Goal: Navigation & Orientation: Understand site structure

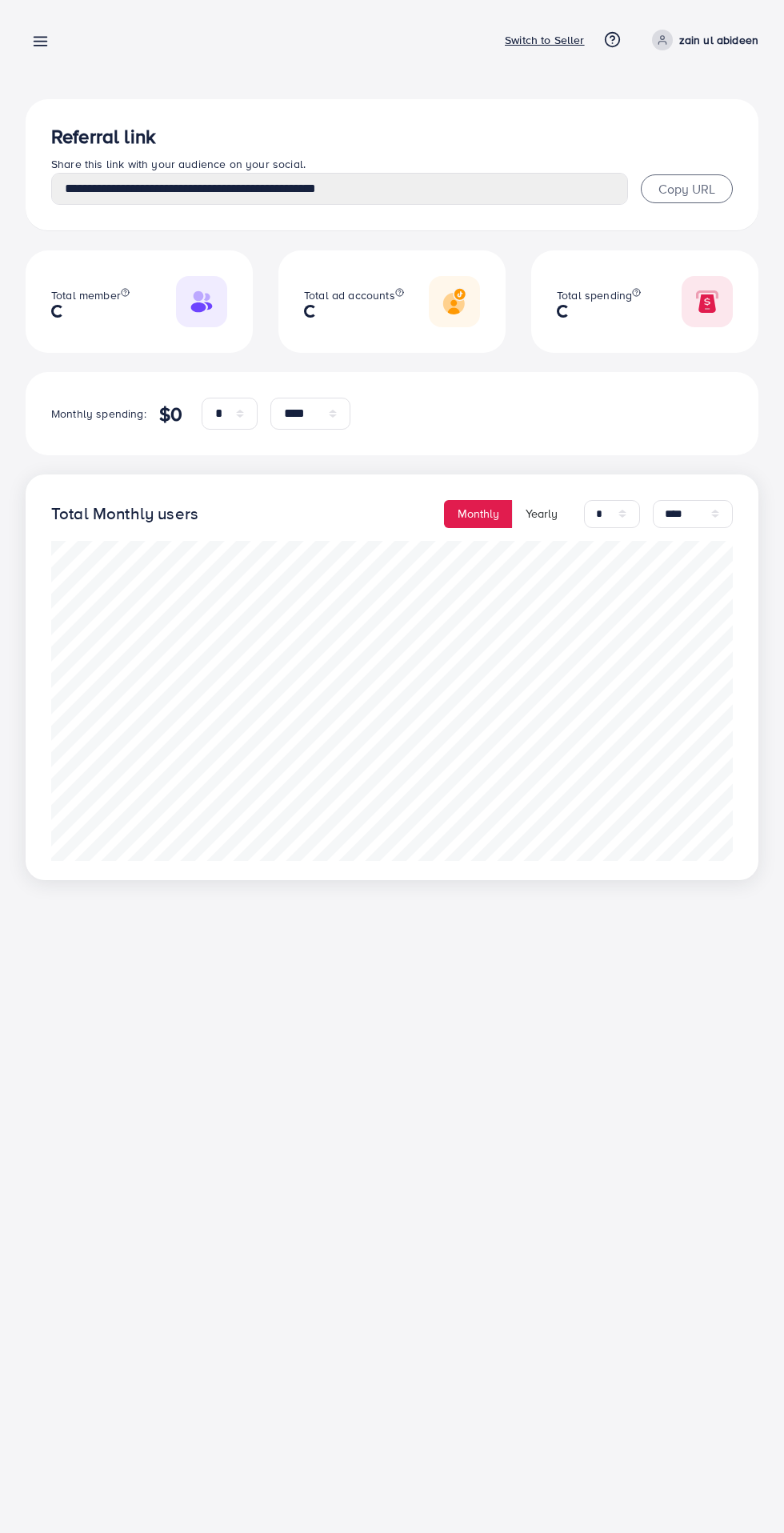
select select "*"
select select "****"
select select "*"
select select "****"
click at [33, 48] on icon at bounding box center [40, 41] width 16 height 16
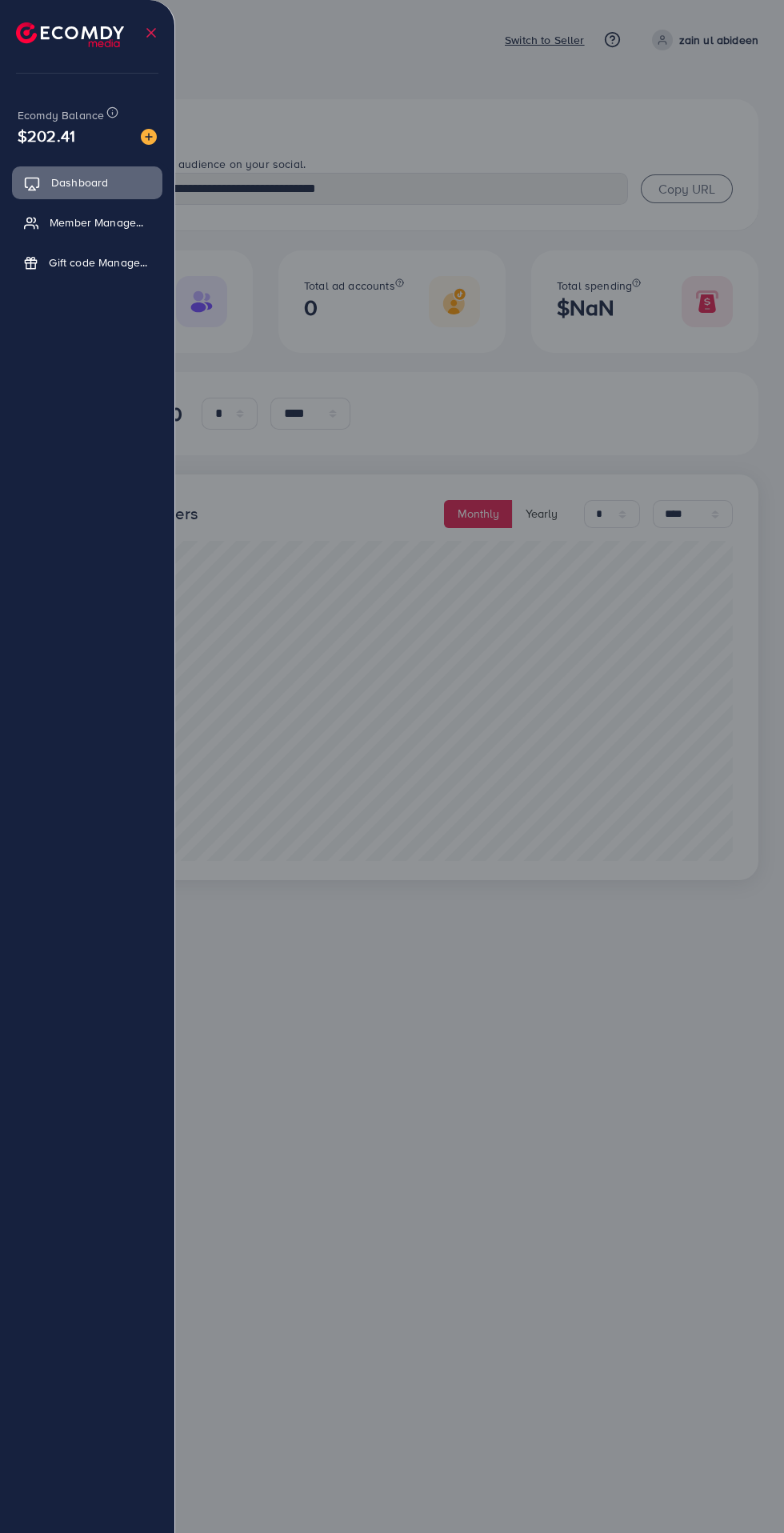
click at [671, 1060] on div at bounding box center [392, 920] width 784 height 1839
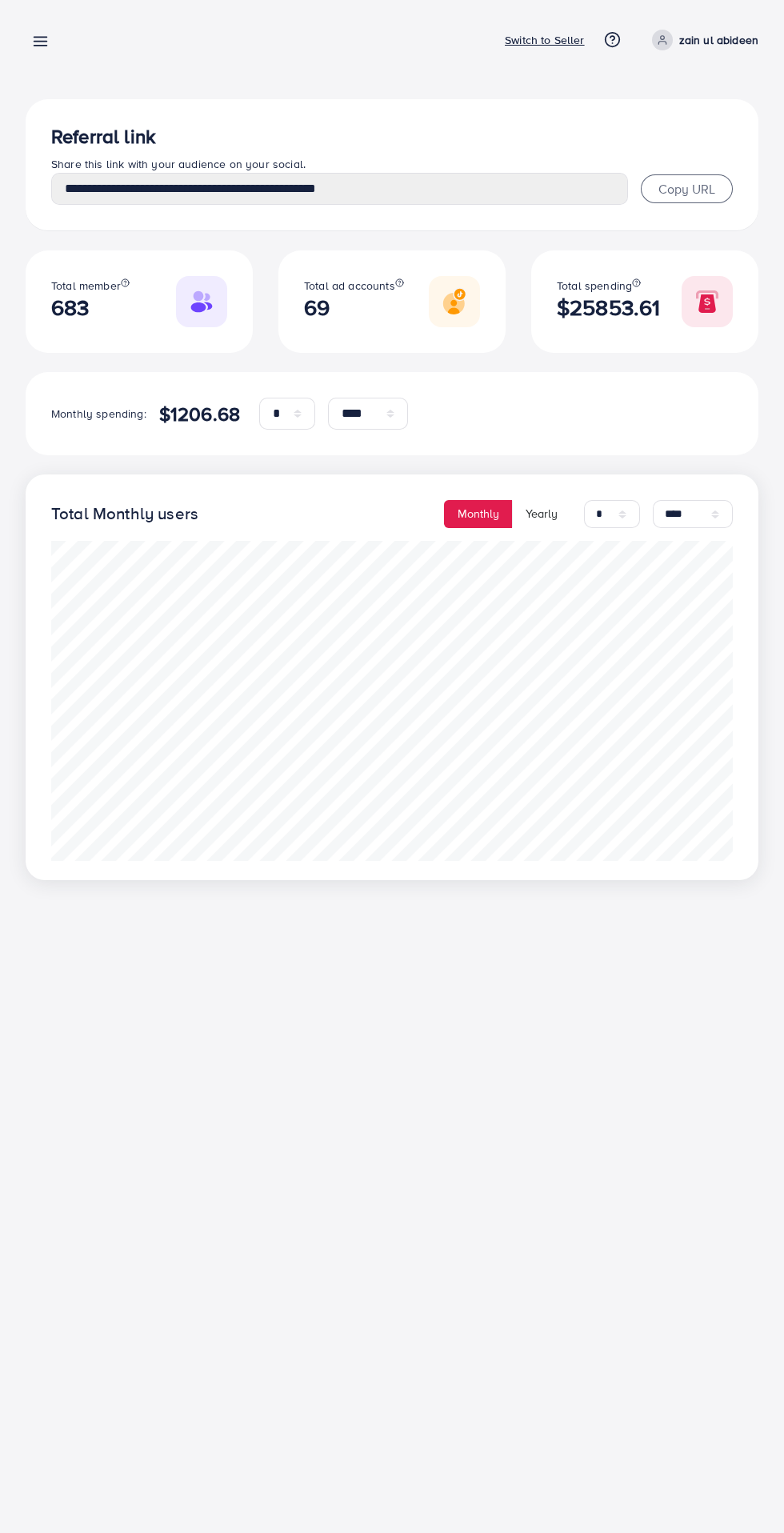
click at [40, 45] on line at bounding box center [41, 45] width 13 height 0
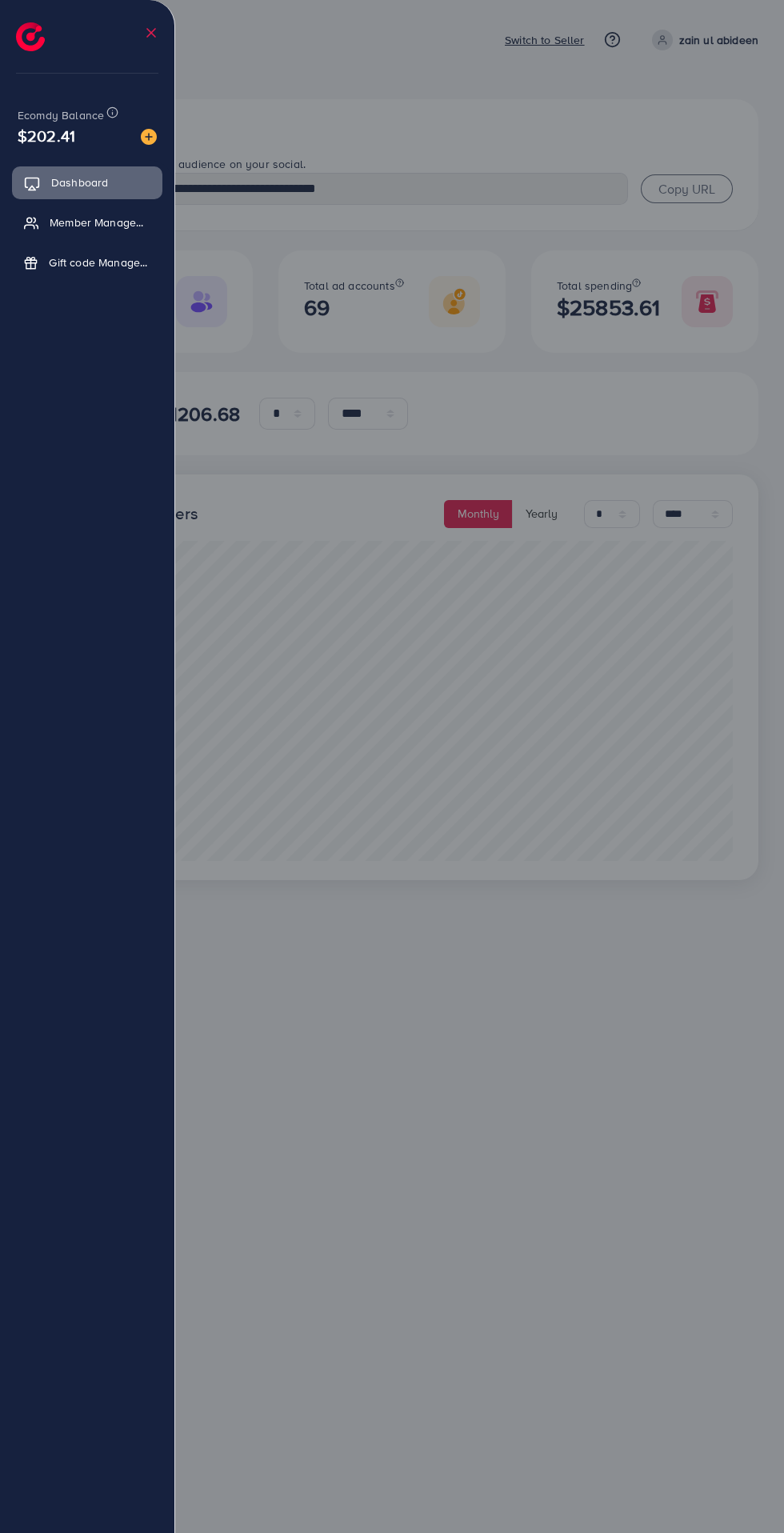
click at [55, 224] on span "Member Management" at bounding box center [99, 222] width 100 height 16
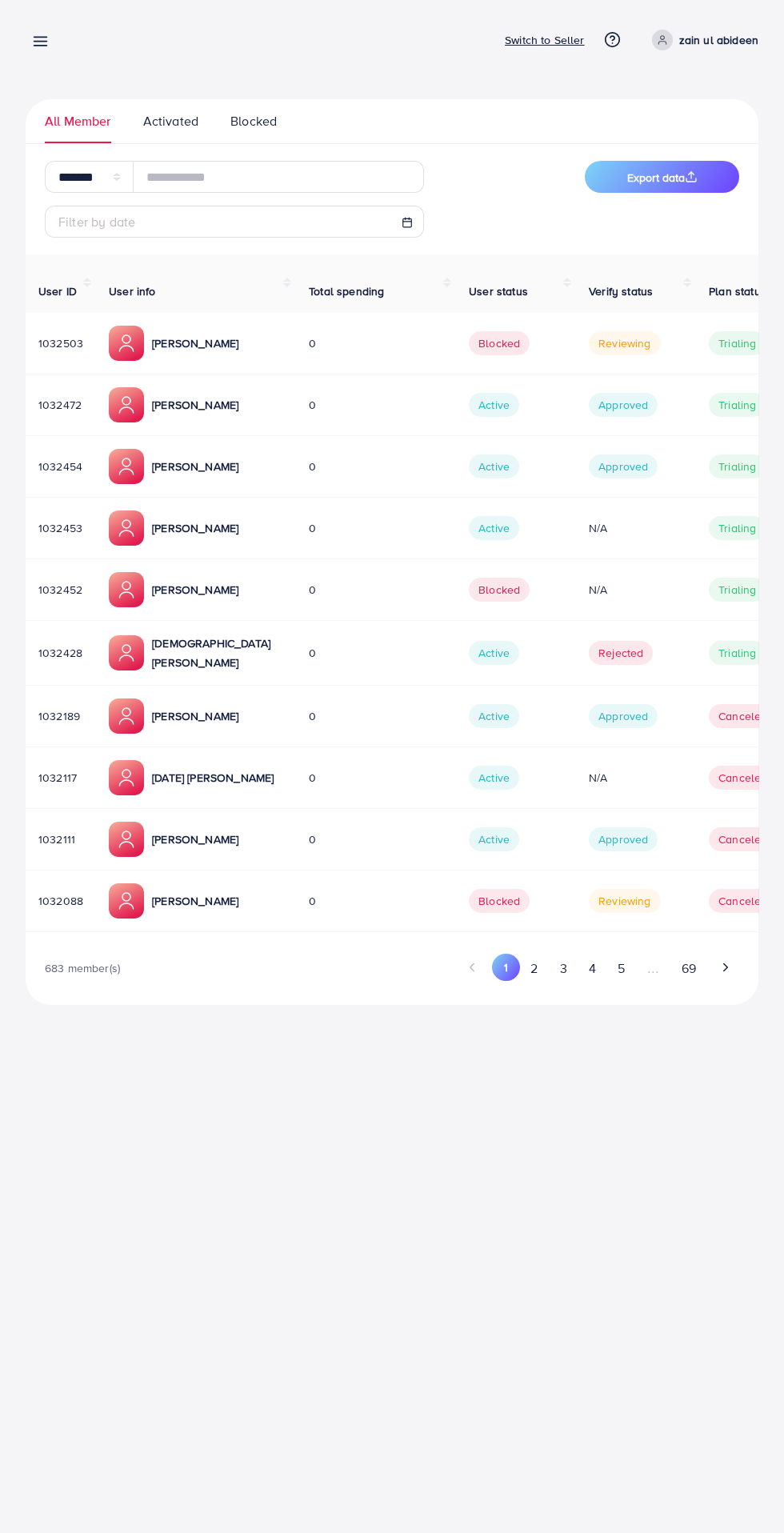
click at [540, 48] on p "Switch to Seller" at bounding box center [545, 40] width 80 height 19
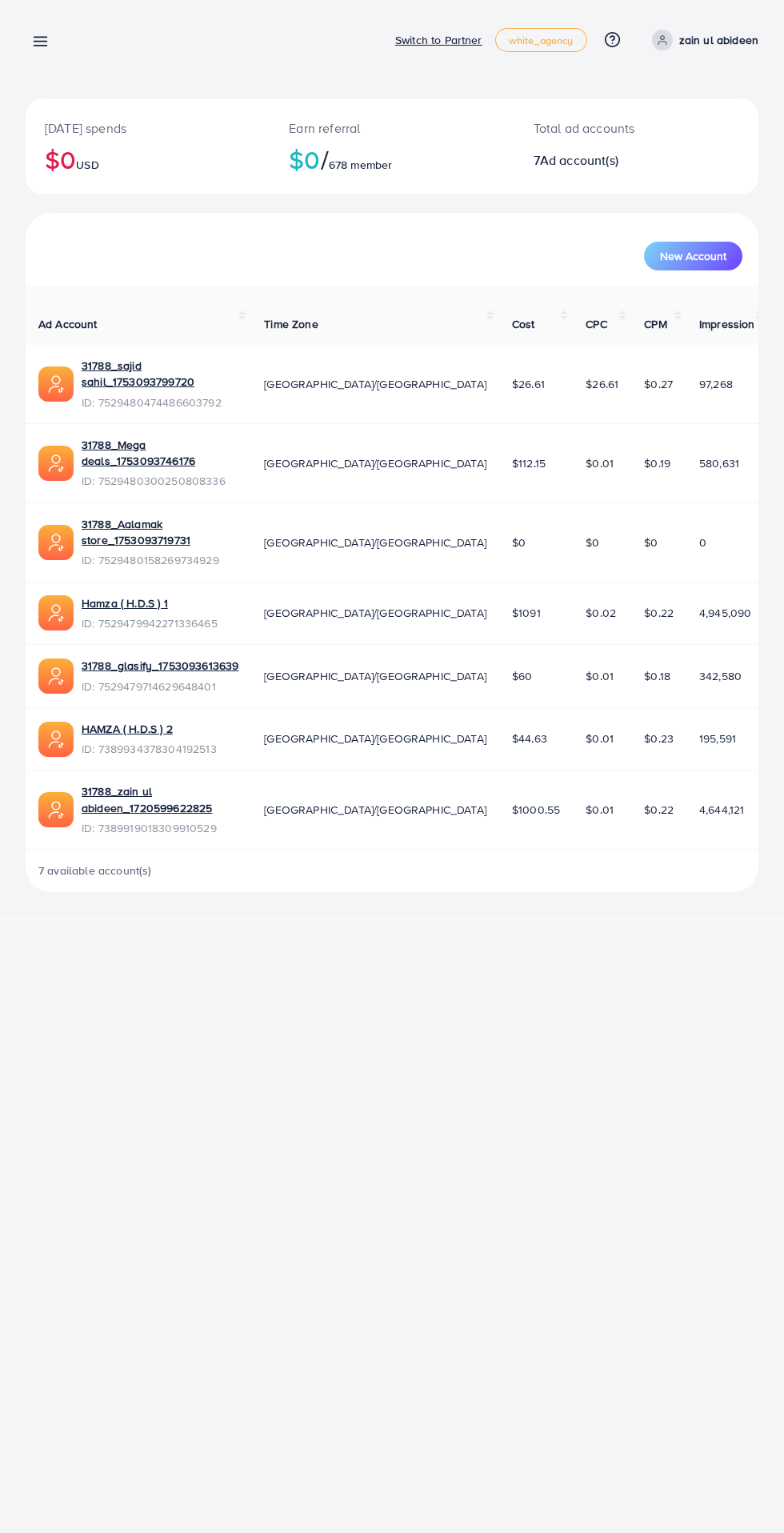
click at [40, 45] on line at bounding box center [41, 45] width 13 height 0
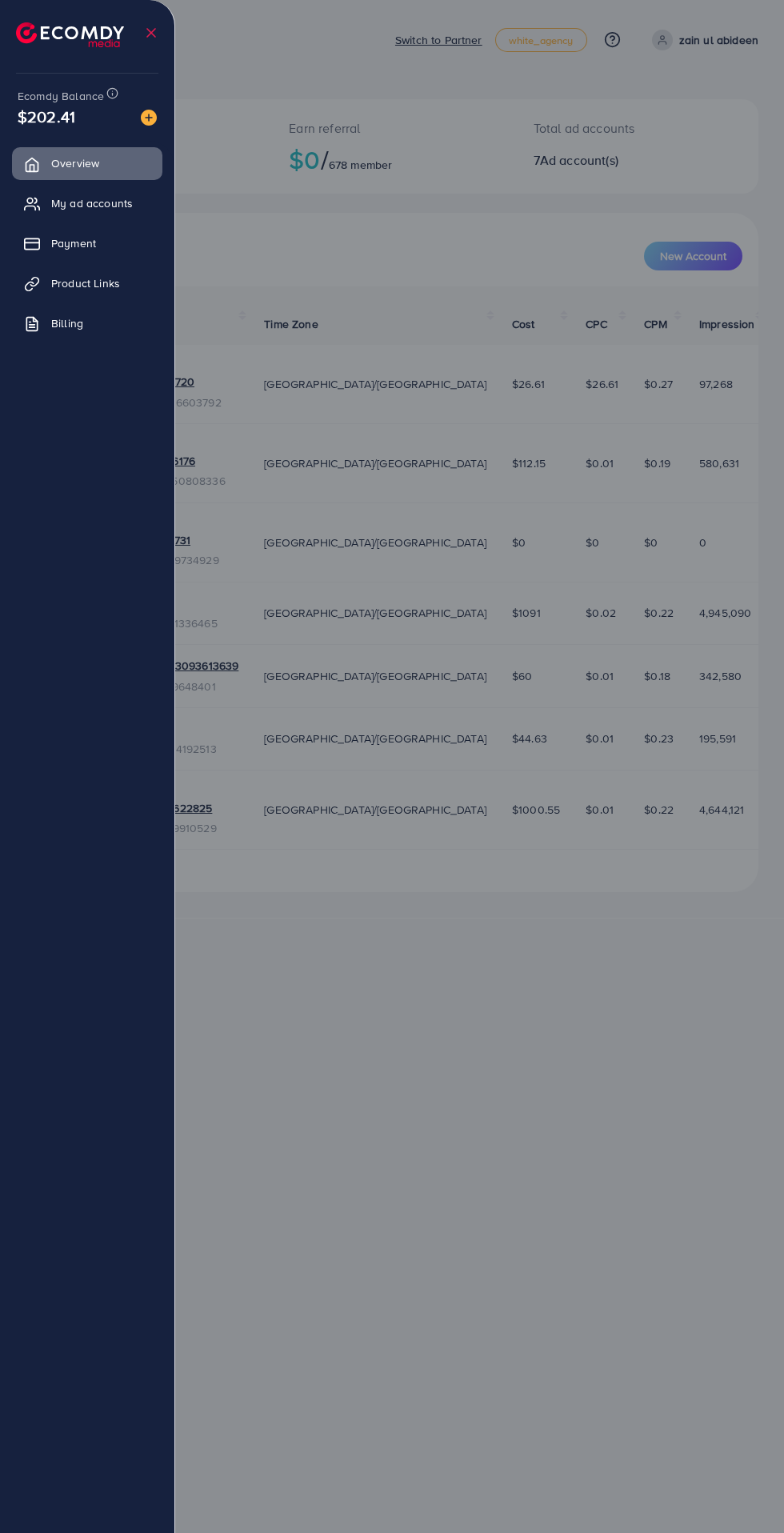
click at [58, 252] on link "Payment" at bounding box center [87, 242] width 151 height 32
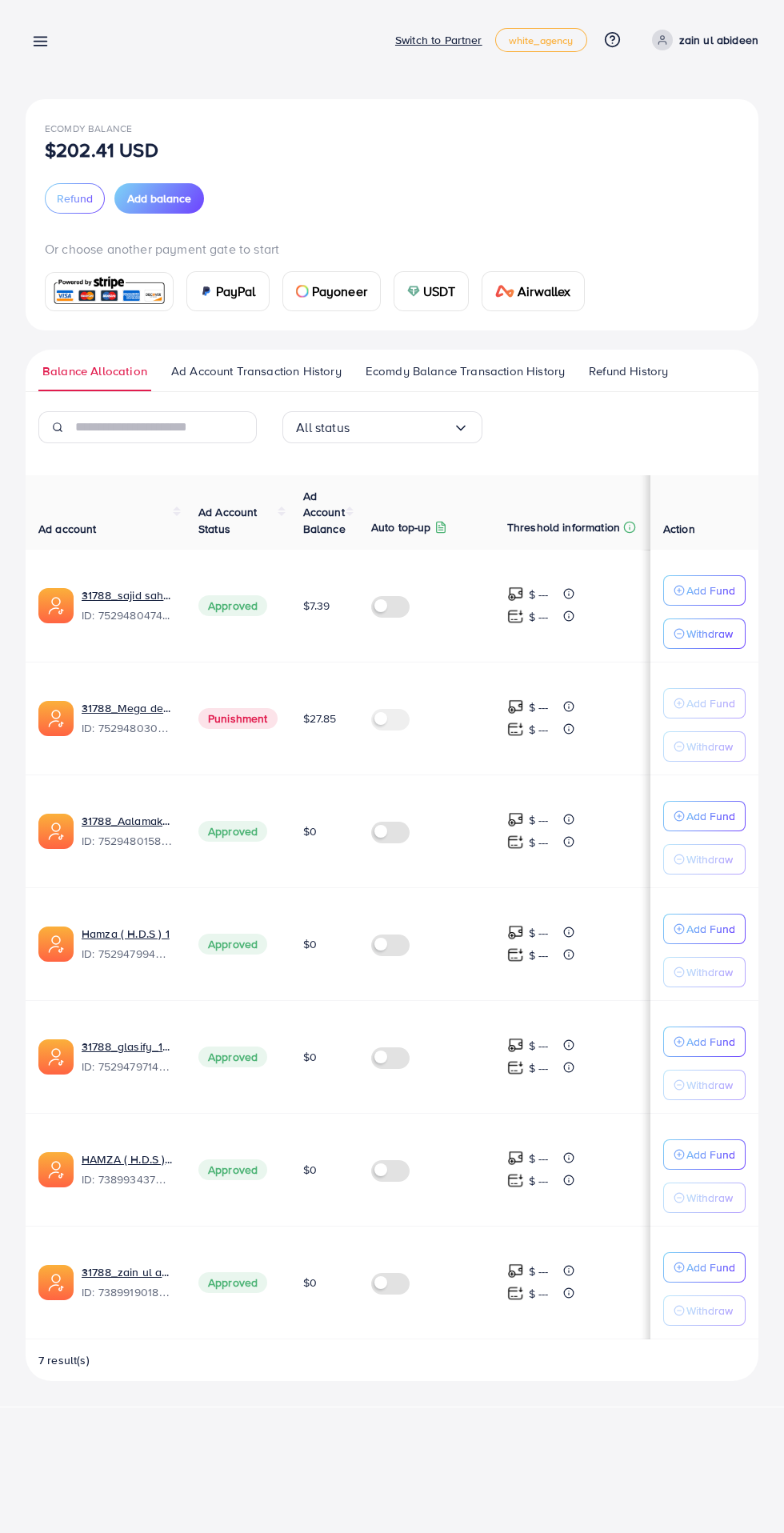
click at [420, 30] on p "Switch to Partner" at bounding box center [438, 40] width 87 height 19
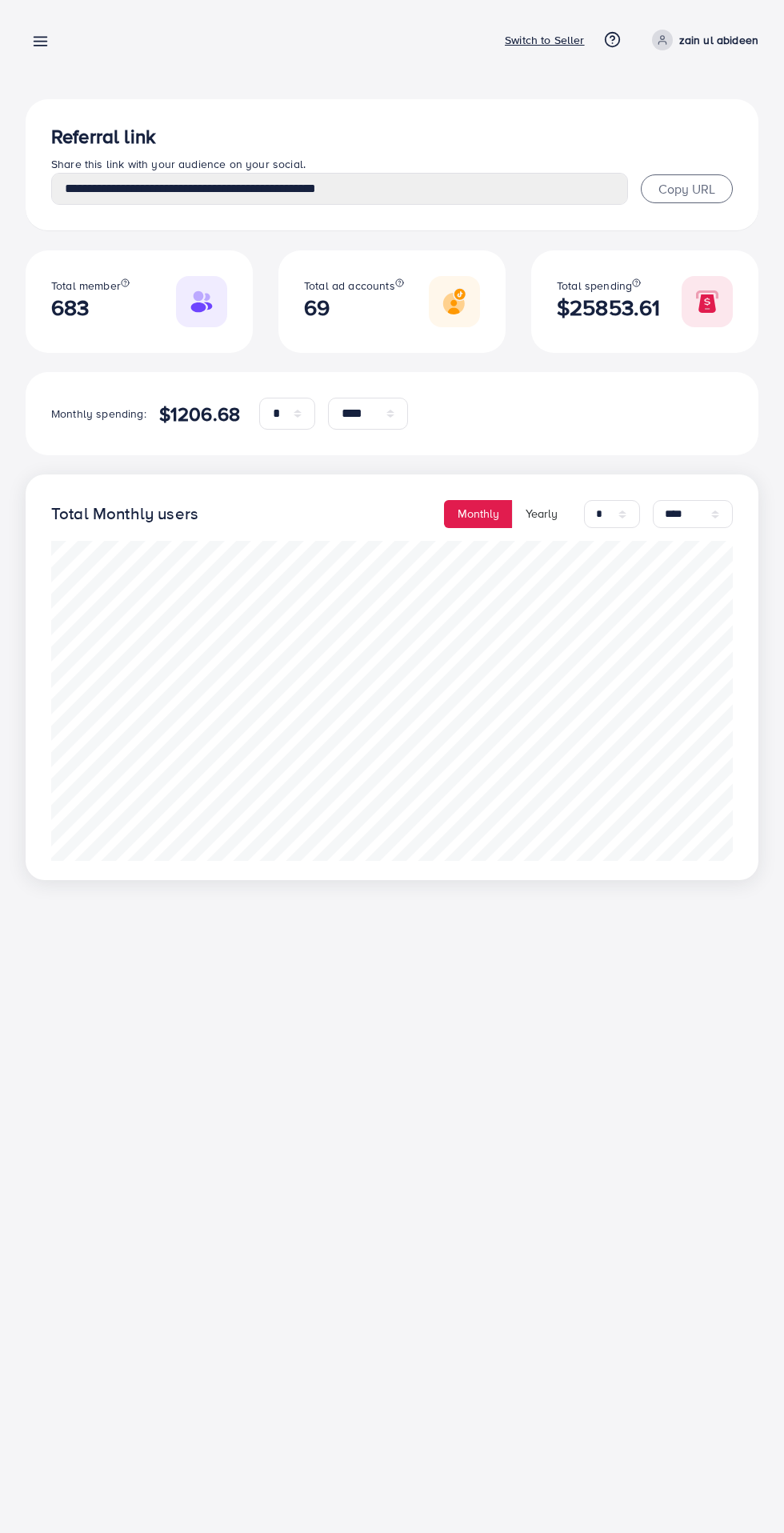
select select "*"
select select "****"
select select "*"
select select "****"
click at [40, 45] on line at bounding box center [41, 45] width 13 height 0
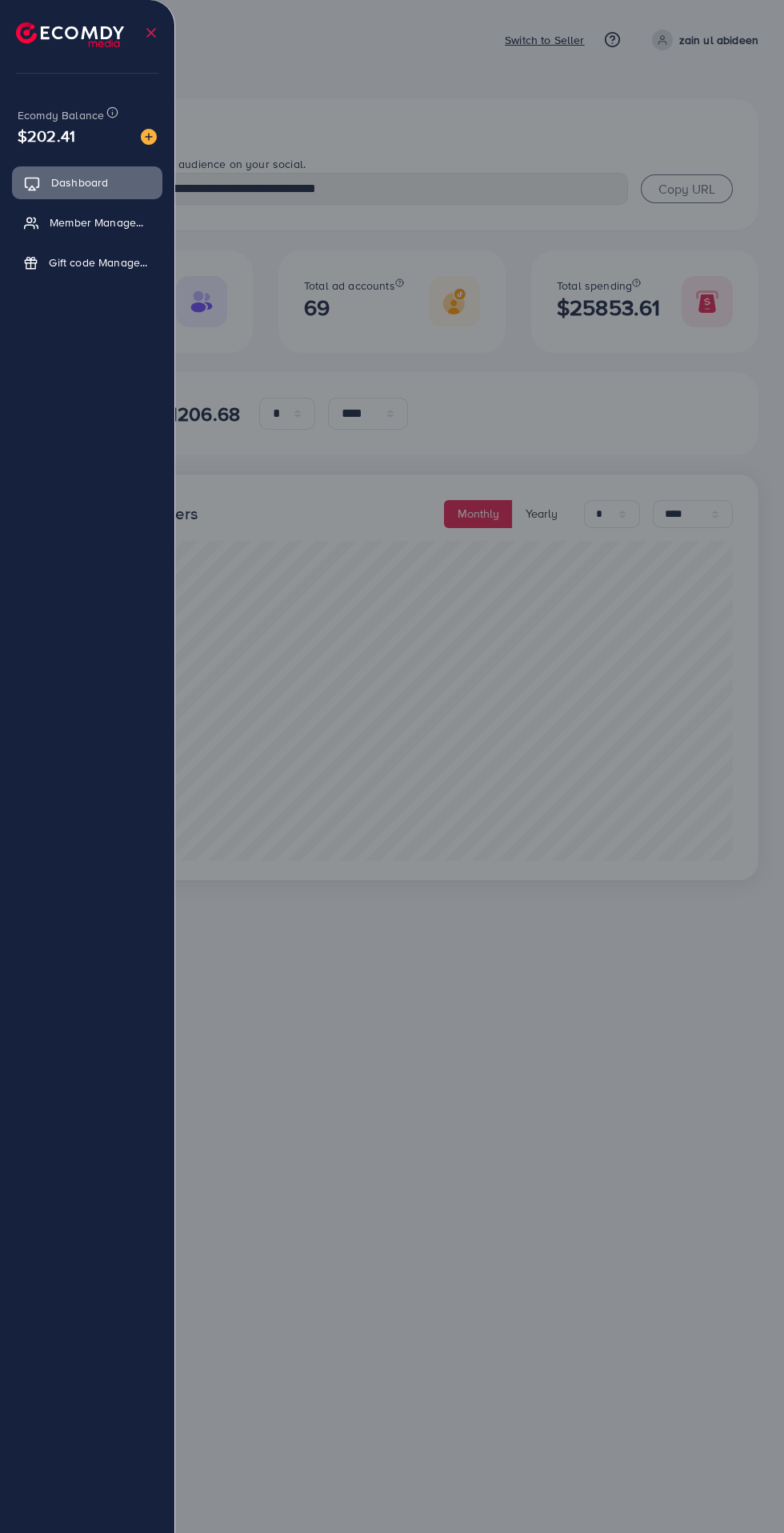
click at [58, 236] on link "Member Management" at bounding box center [87, 222] width 151 height 32
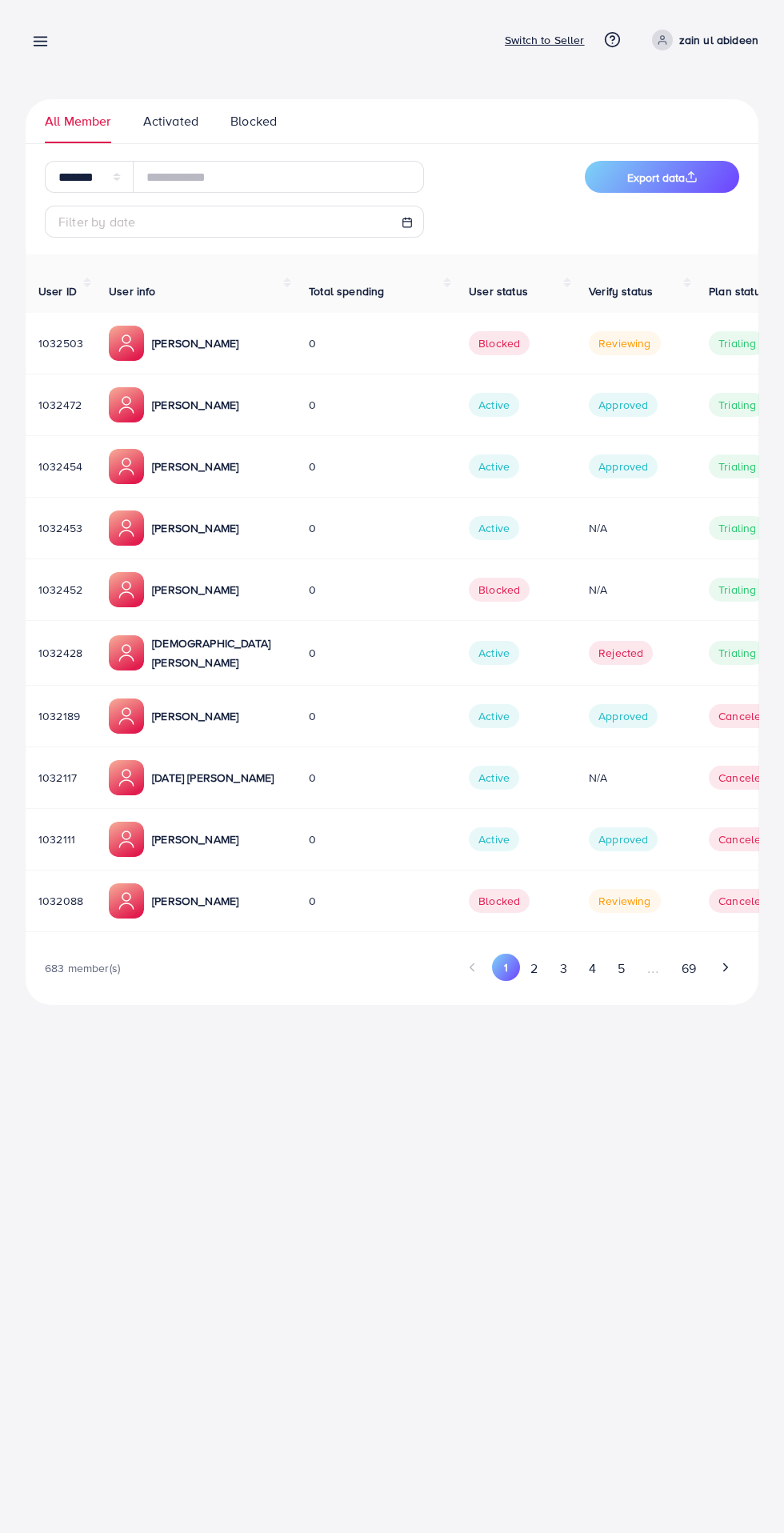
click at [537, 953] on button "2" at bounding box center [534, 968] width 29 height 30
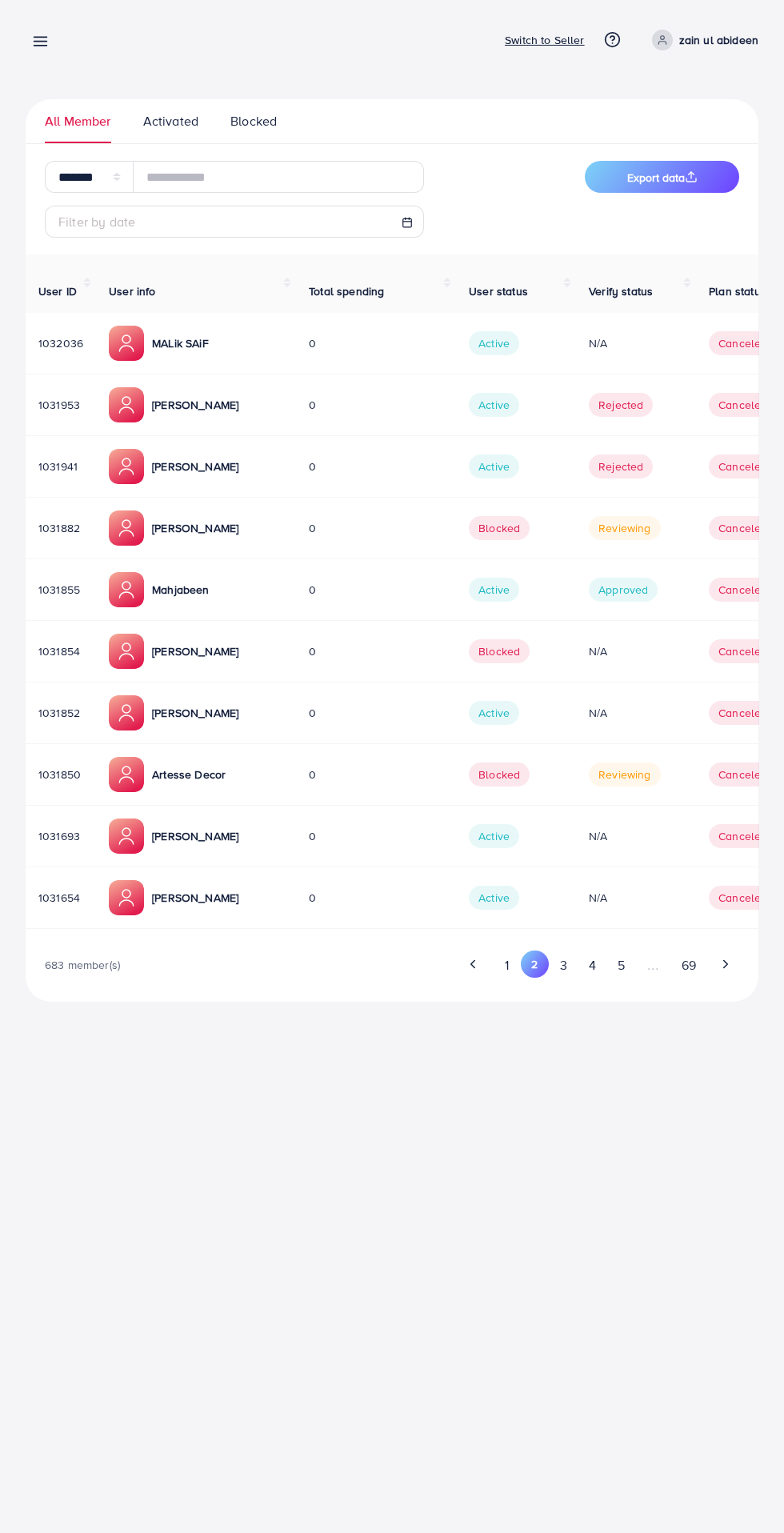
click at [566, 951] on button "3" at bounding box center [563, 965] width 29 height 30
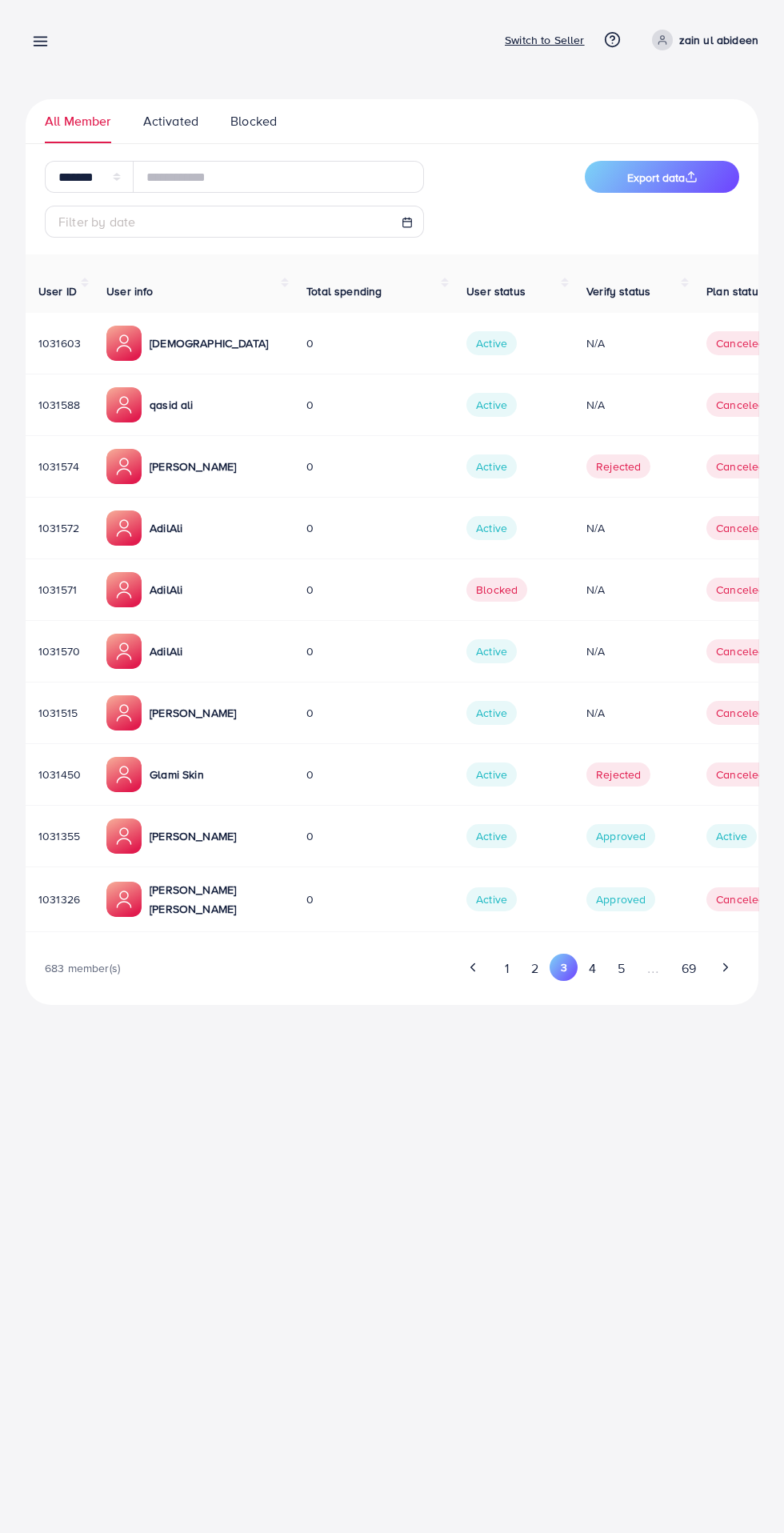
click at [594, 953] on button "4" at bounding box center [592, 968] width 29 height 30
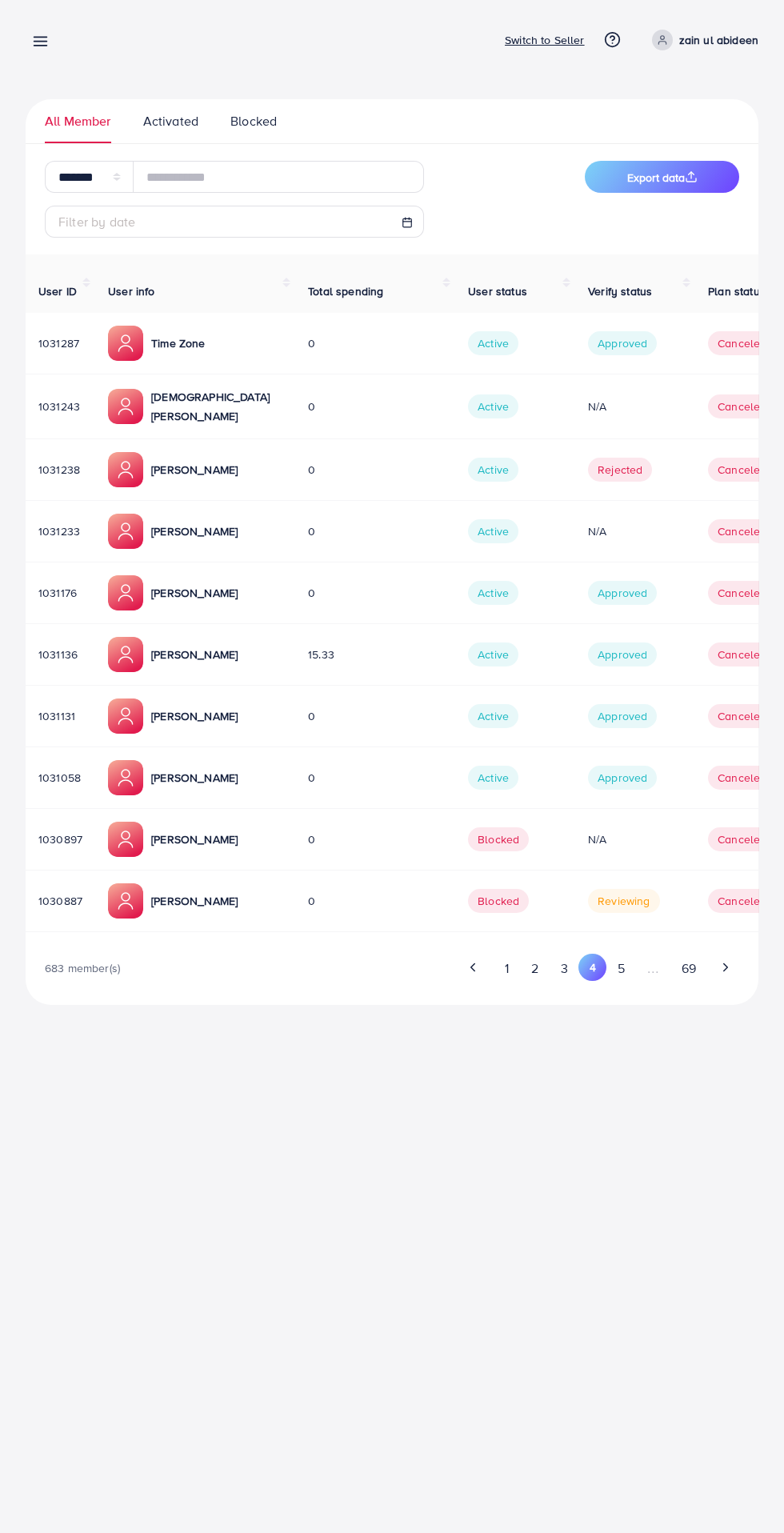
click at [624, 953] on button "5" at bounding box center [621, 968] width 29 height 30
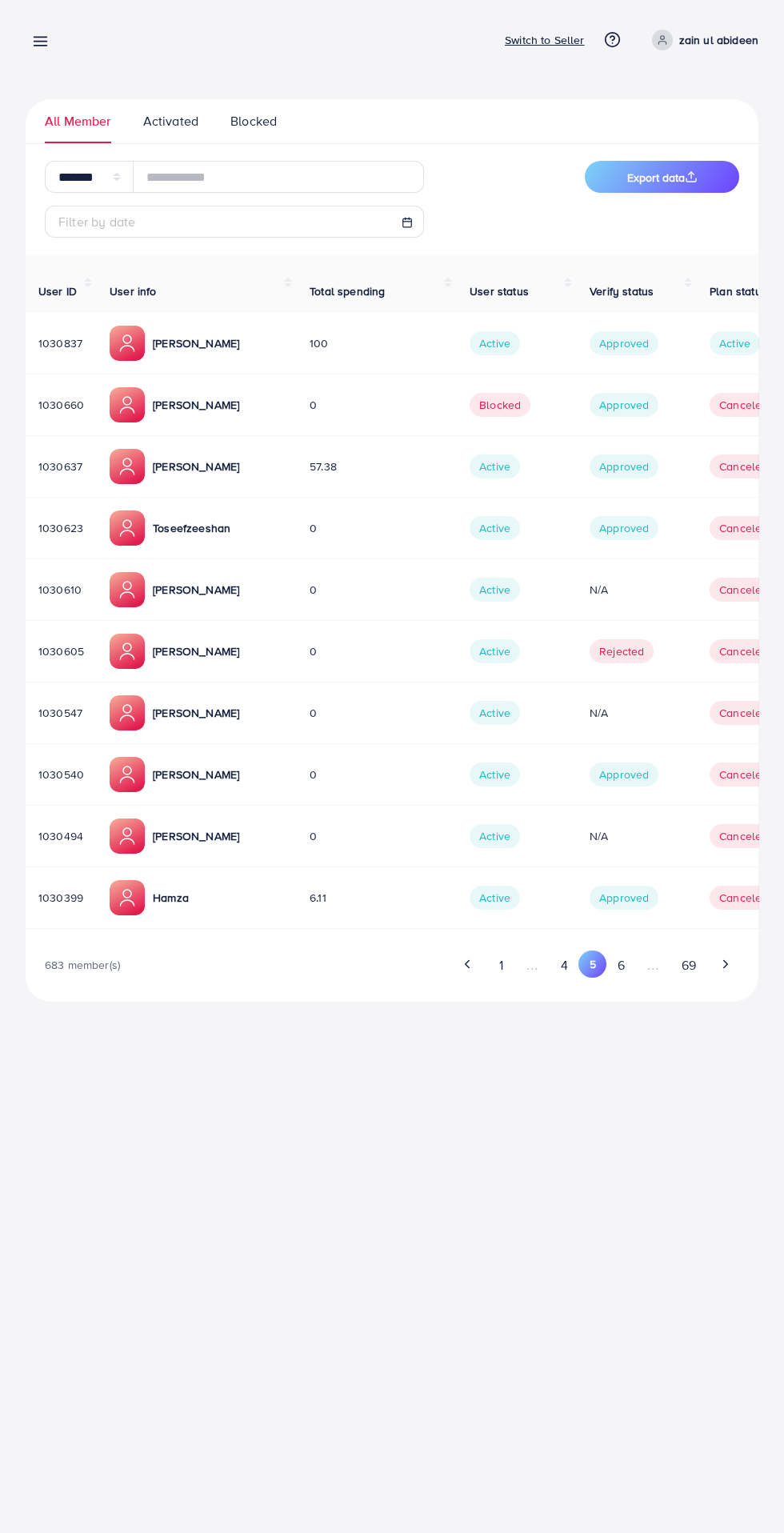
click at [630, 951] on button "6" at bounding box center [621, 965] width 29 height 30
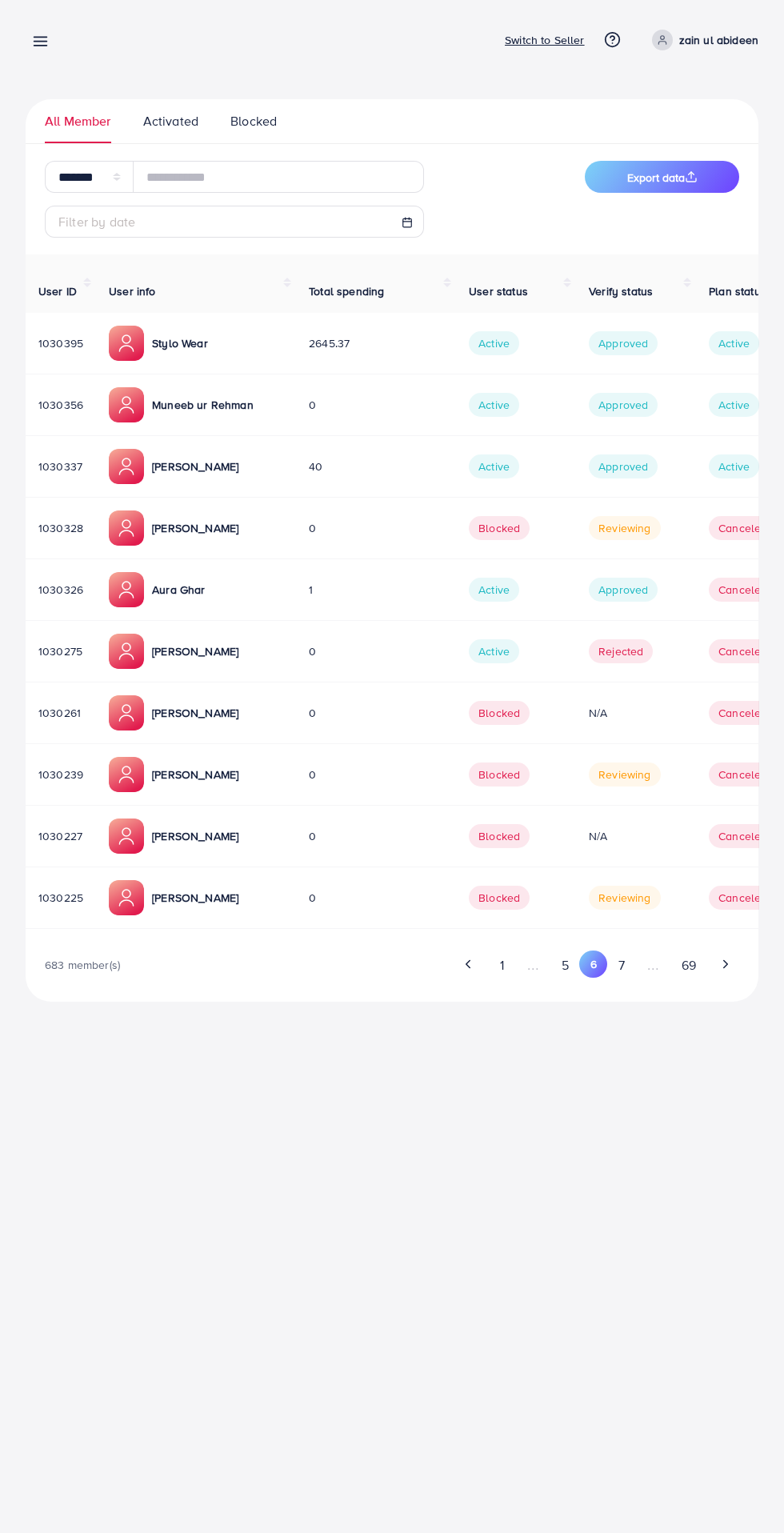
click at [625, 951] on button "7" at bounding box center [621, 965] width 28 height 30
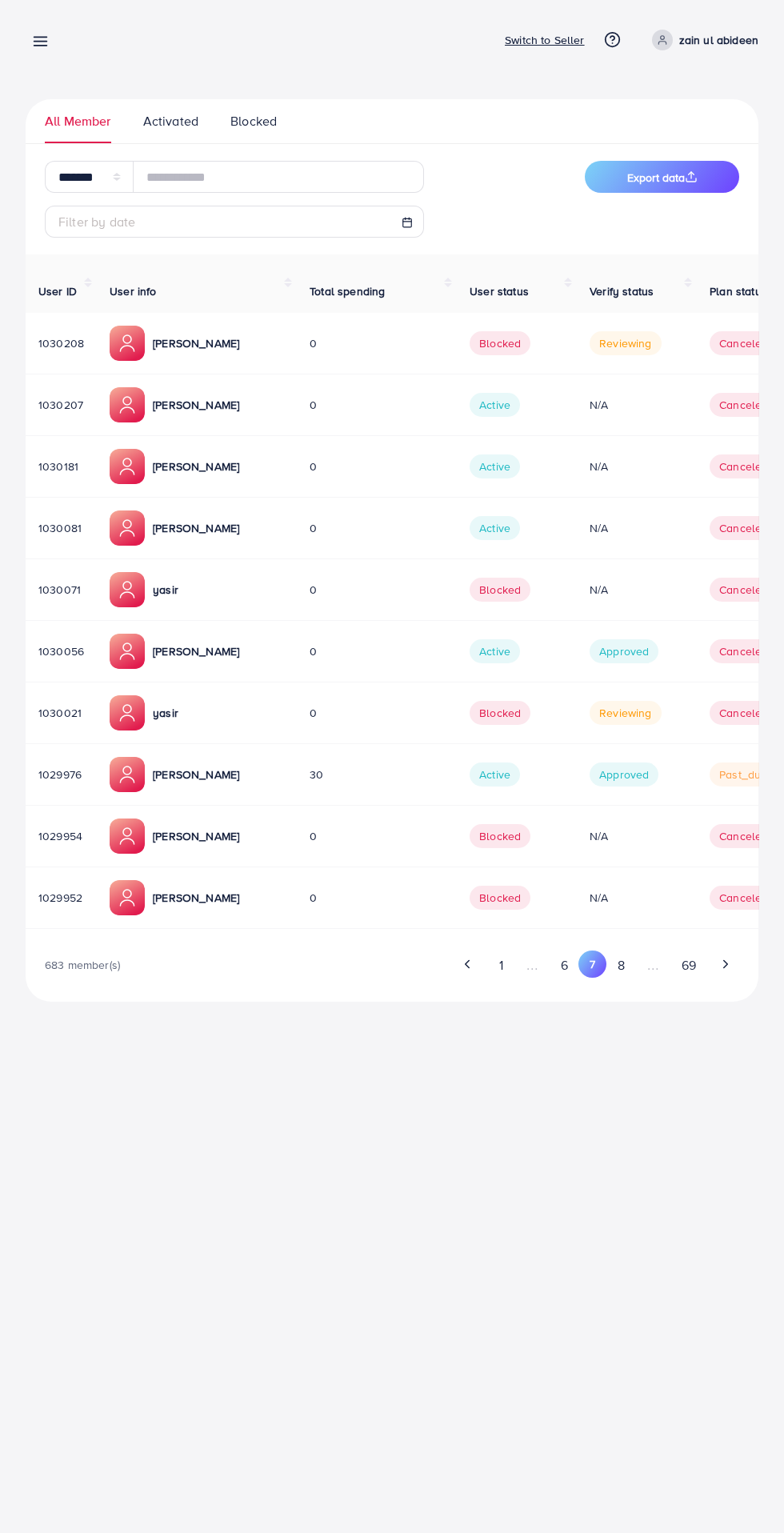
click at [624, 951] on button "8" at bounding box center [621, 965] width 29 height 30
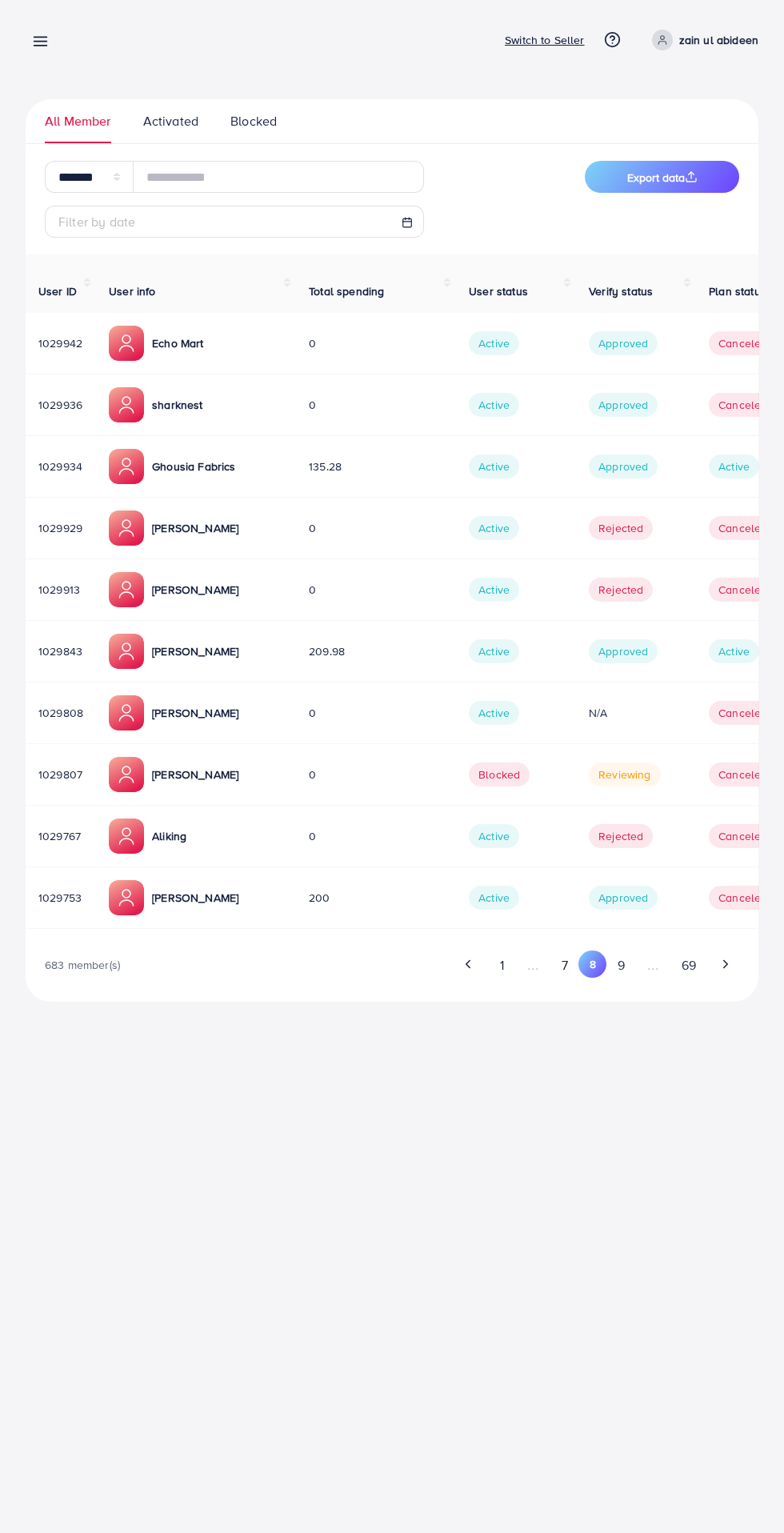
click at [625, 952] on button "9" at bounding box center [621, 965] width 29 height 30
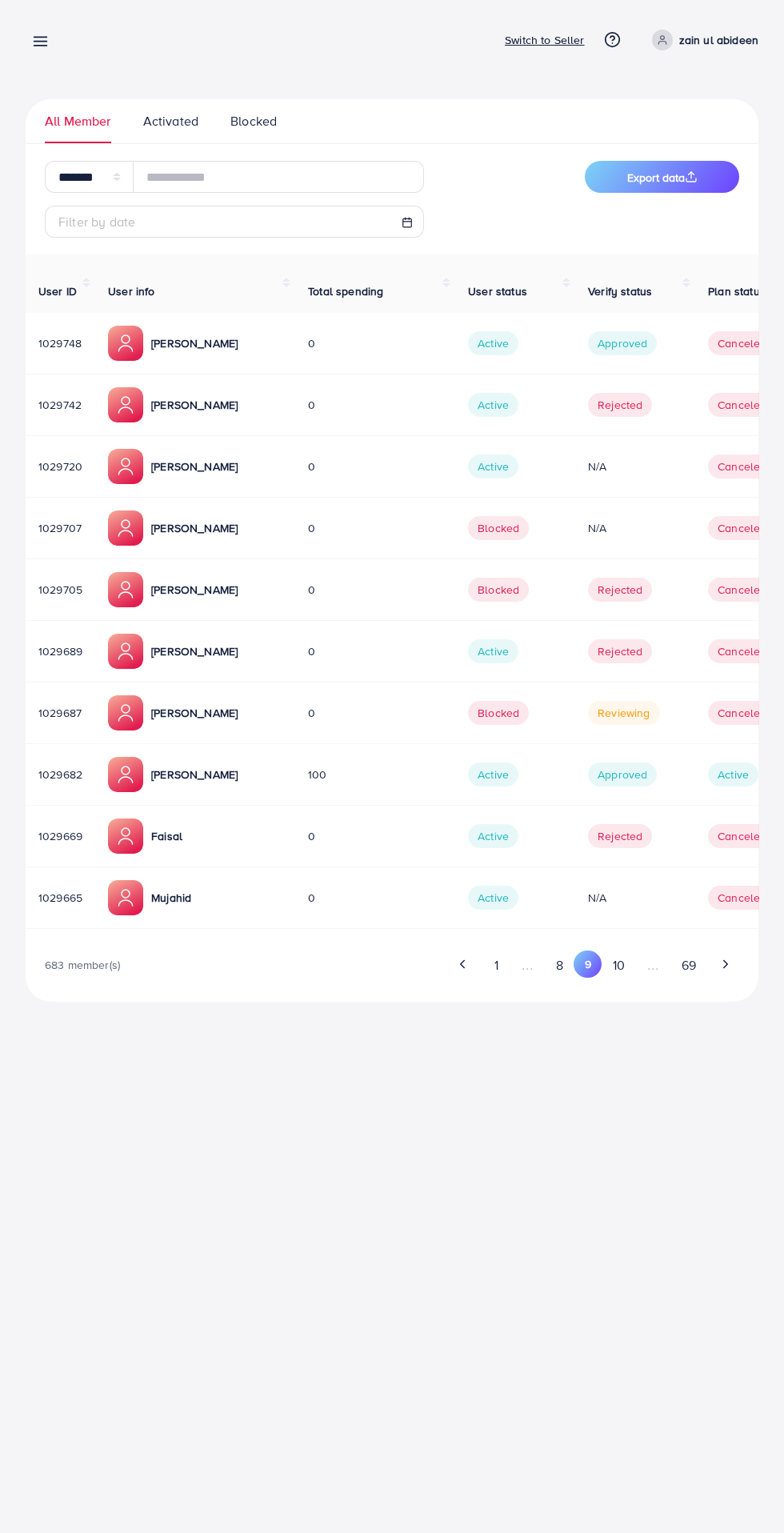
click at [33, 40] on icon at bounding box center [40, 41] width 16 height 16
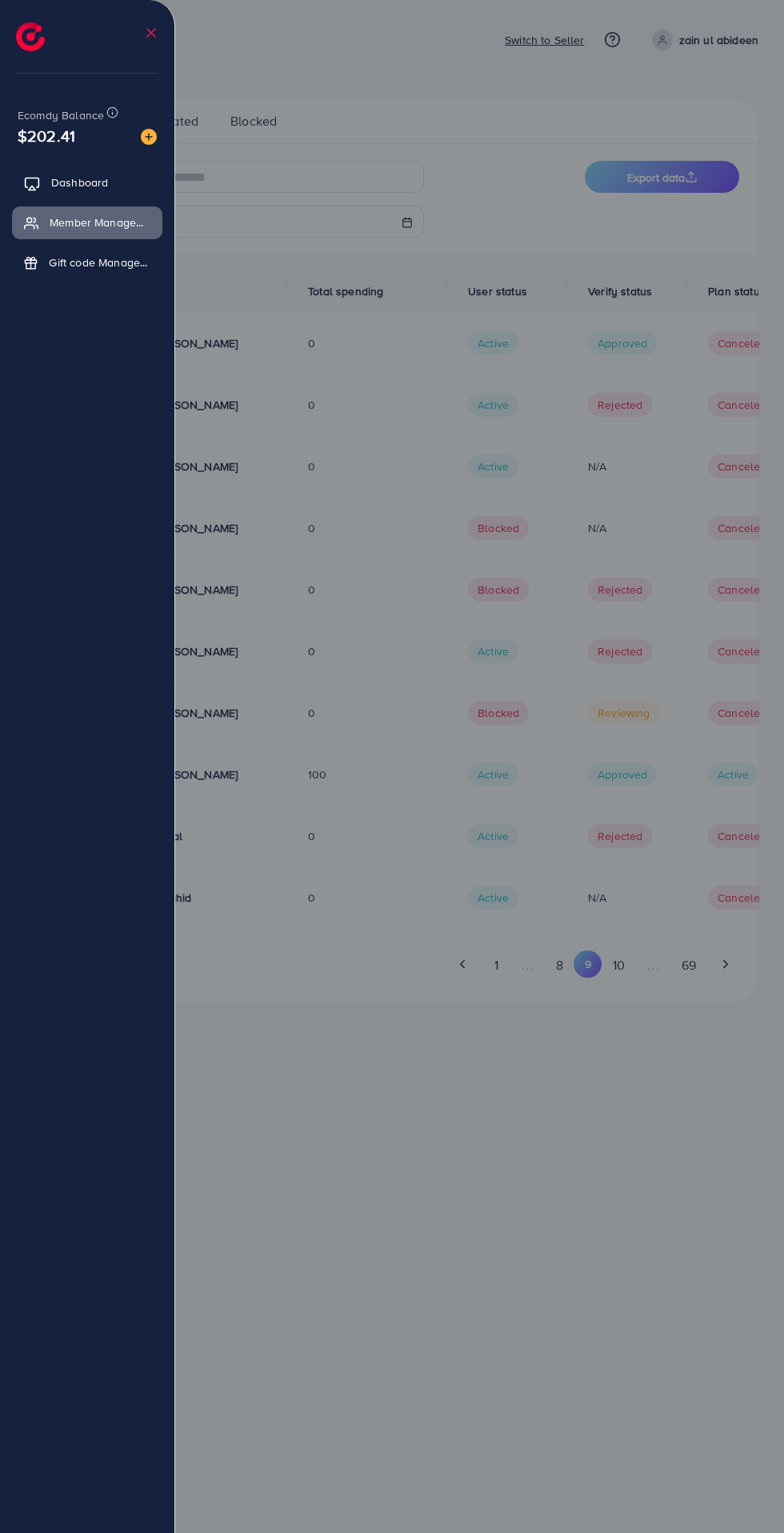
click at [65, 174] on link "Dashboard" at bounding box center [87, 182] width 151 height 32
select select "*"
select select "****"
select select "*"
select select "****"
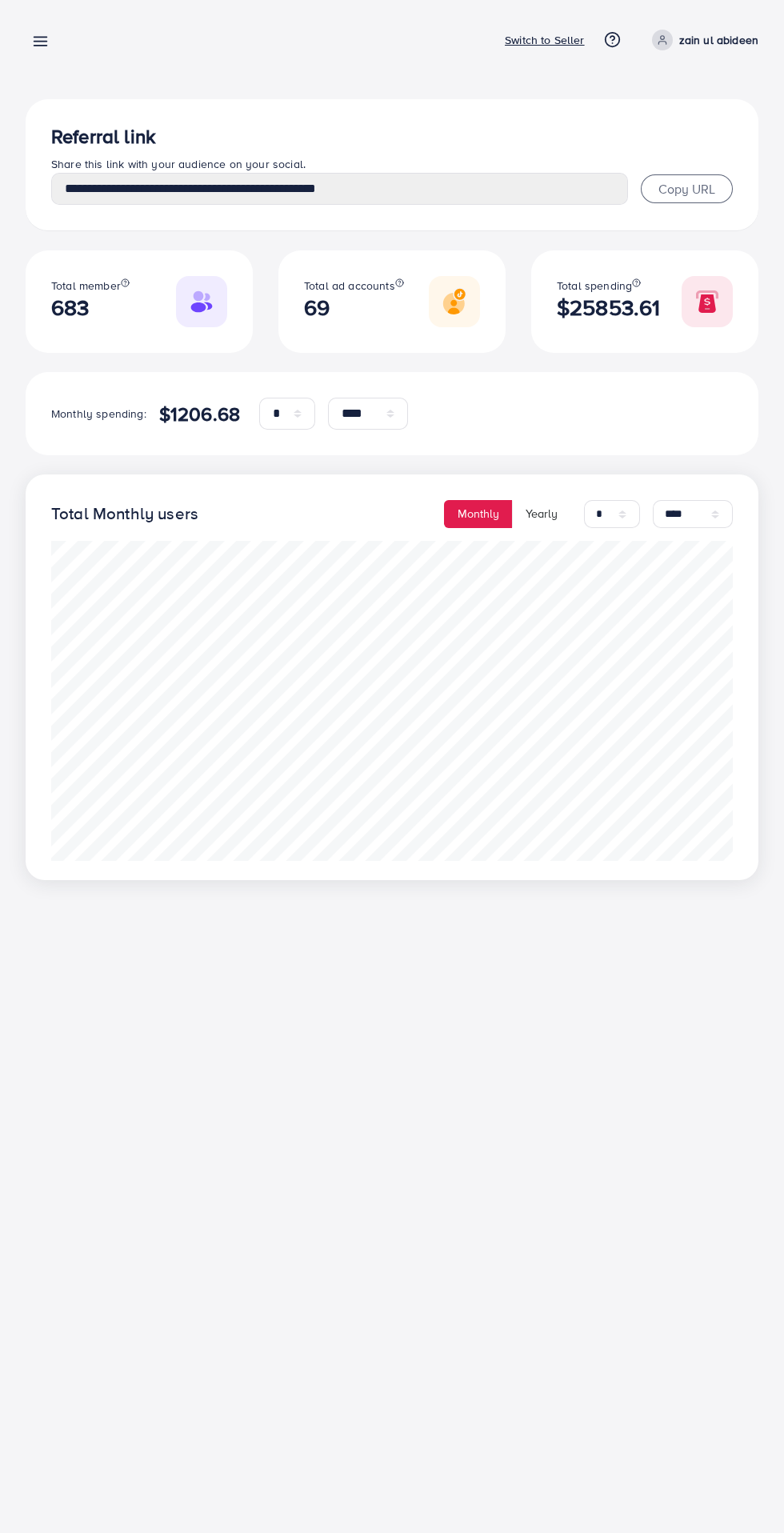
click at [560, 36] on p "Switch to Seller" at bounding box center [545, 40] width 80 height 19
